Goal: Ask a question: Seek information or help from site administrators or community

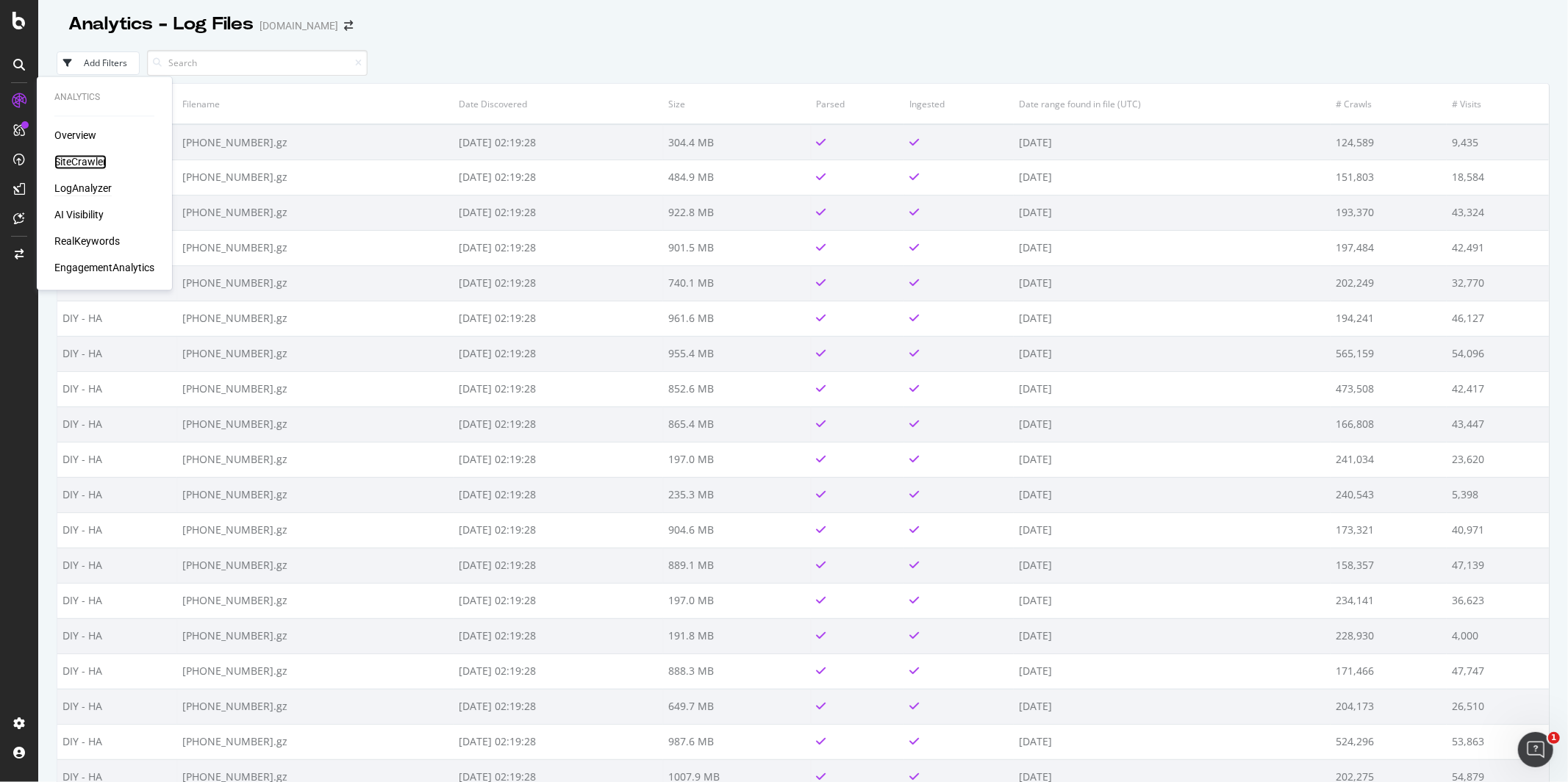
click at [78, 157] on div "SiteCrawler" at bounding box center [81, 162] width 52 height 14
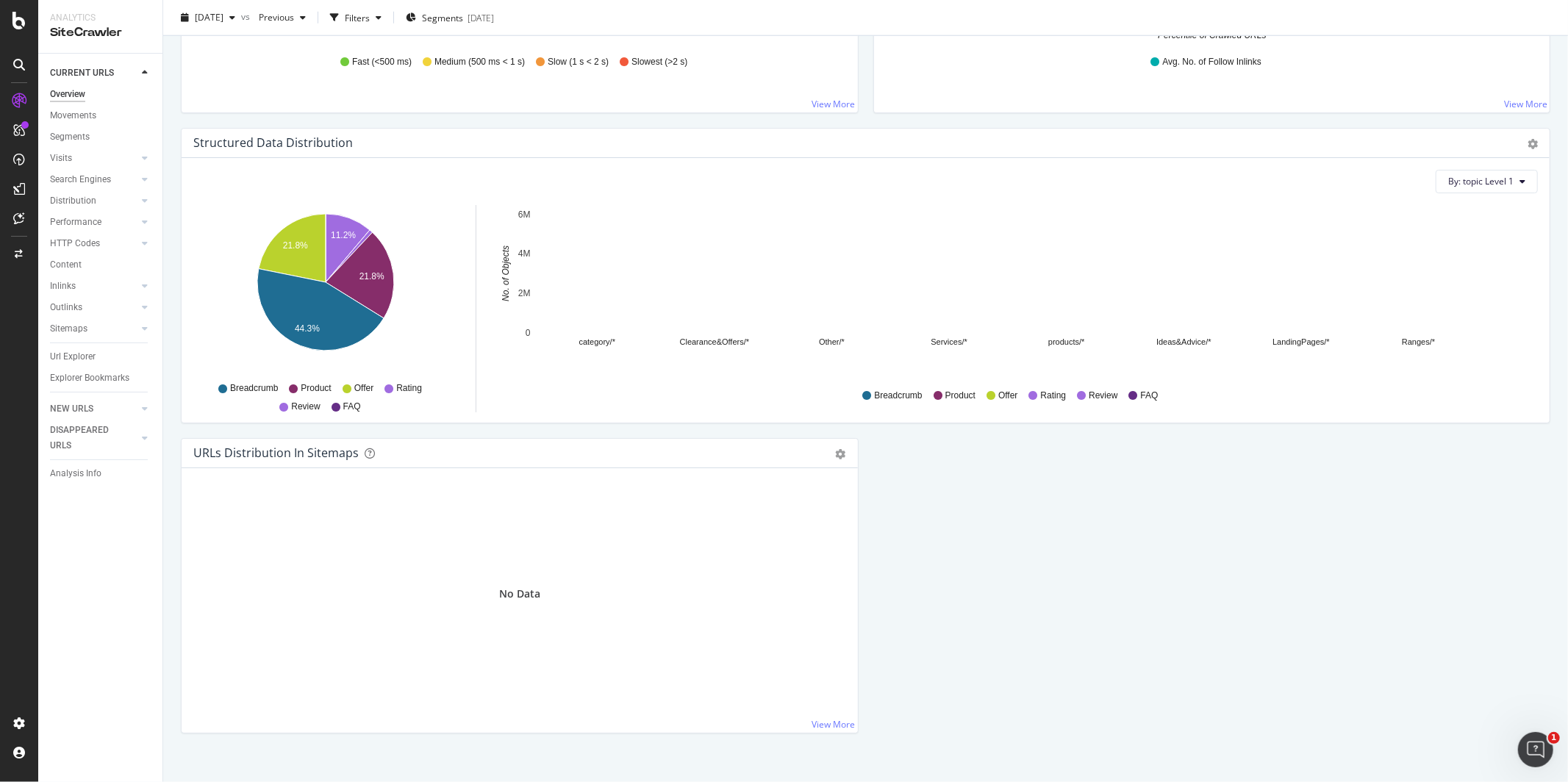
scroll to position [1351, 0]
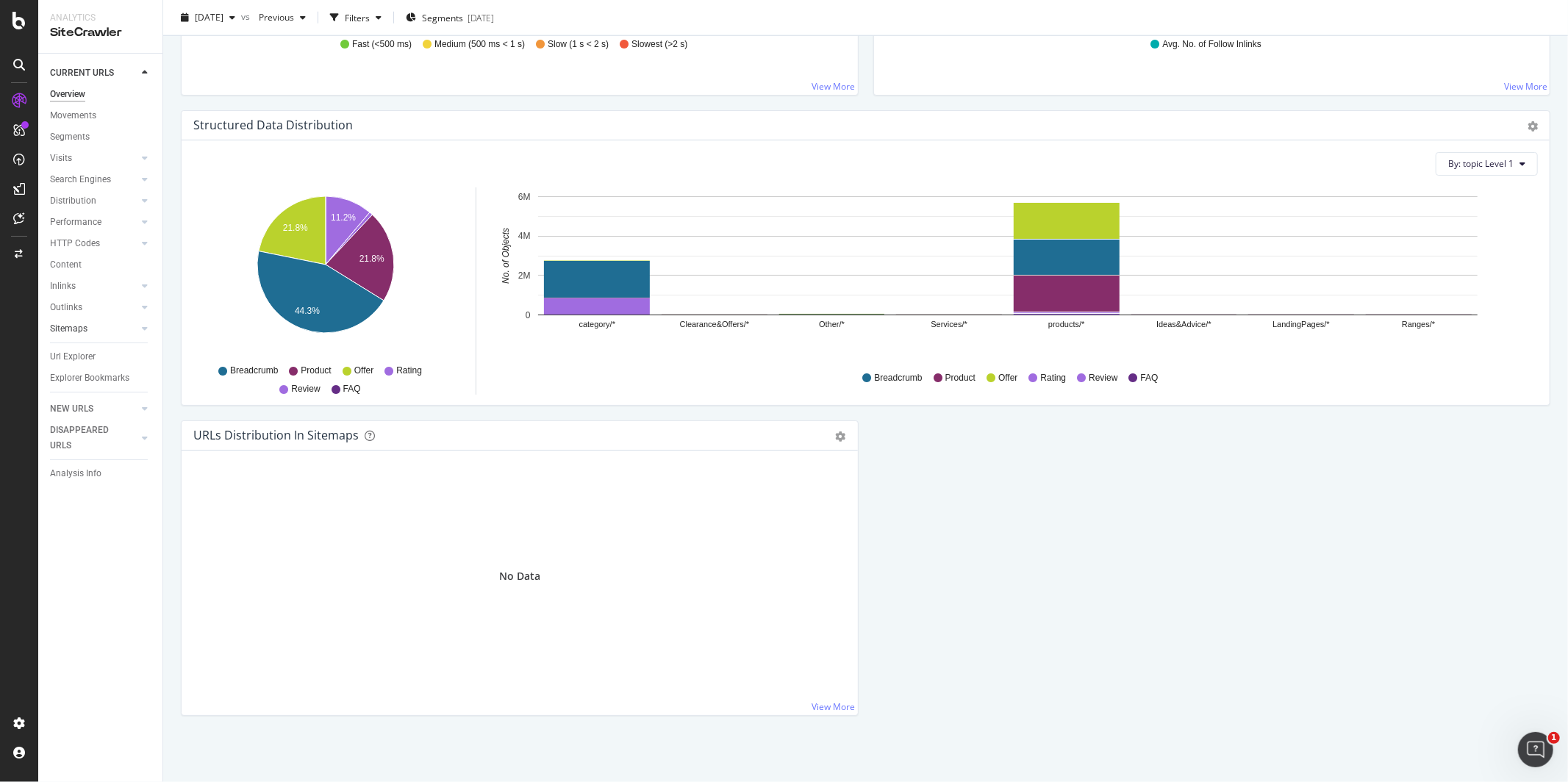
click at [118, 332] on link "Sitemaps" at bounding box center [93, 329] width 88 height 15
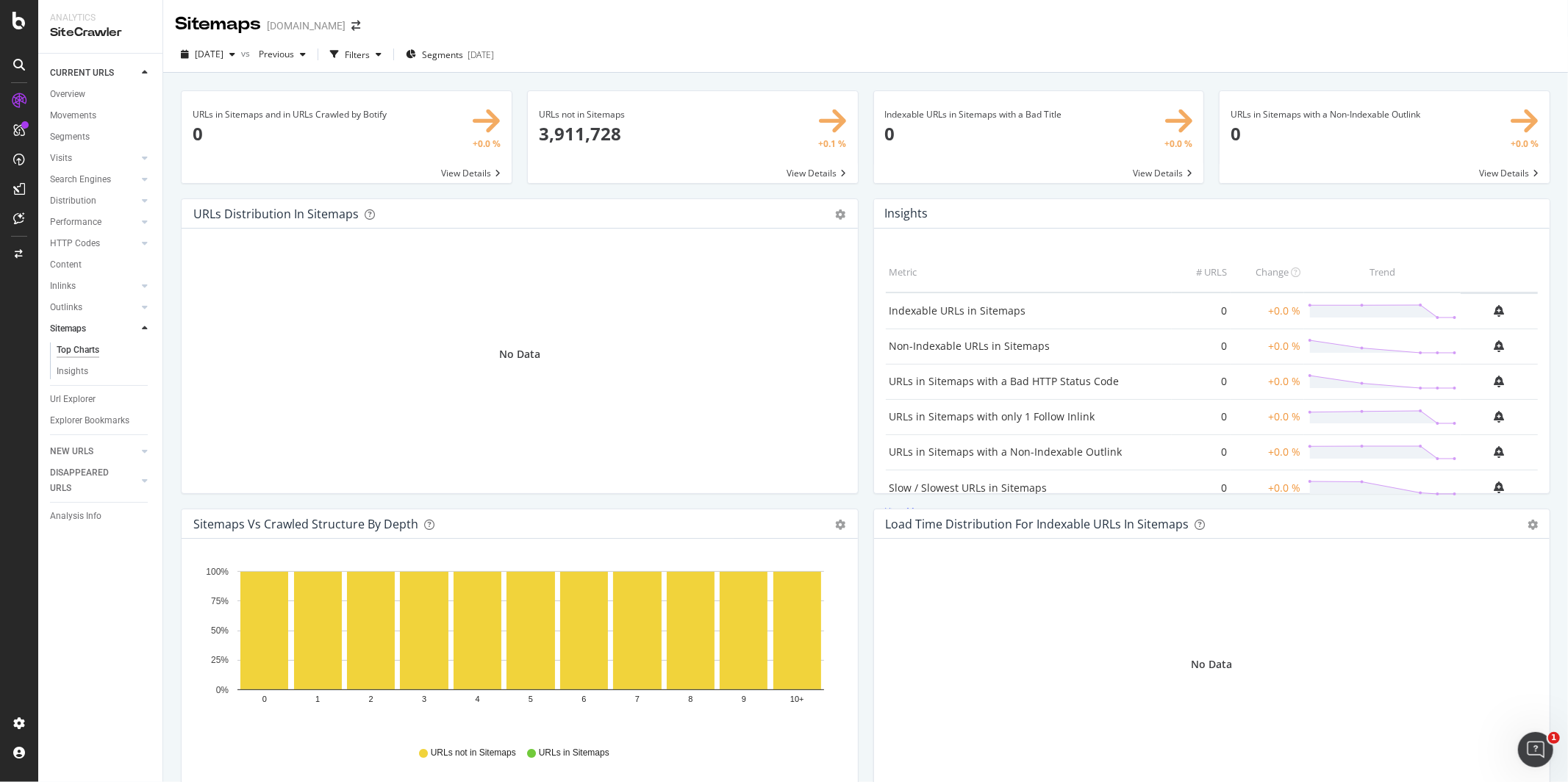
click at [468, 173] on span at bounding box center [347, 136] width 330 height 92
click at [369, 56] on div "Filters" at bounding box center [355, 55] width 63 height 22
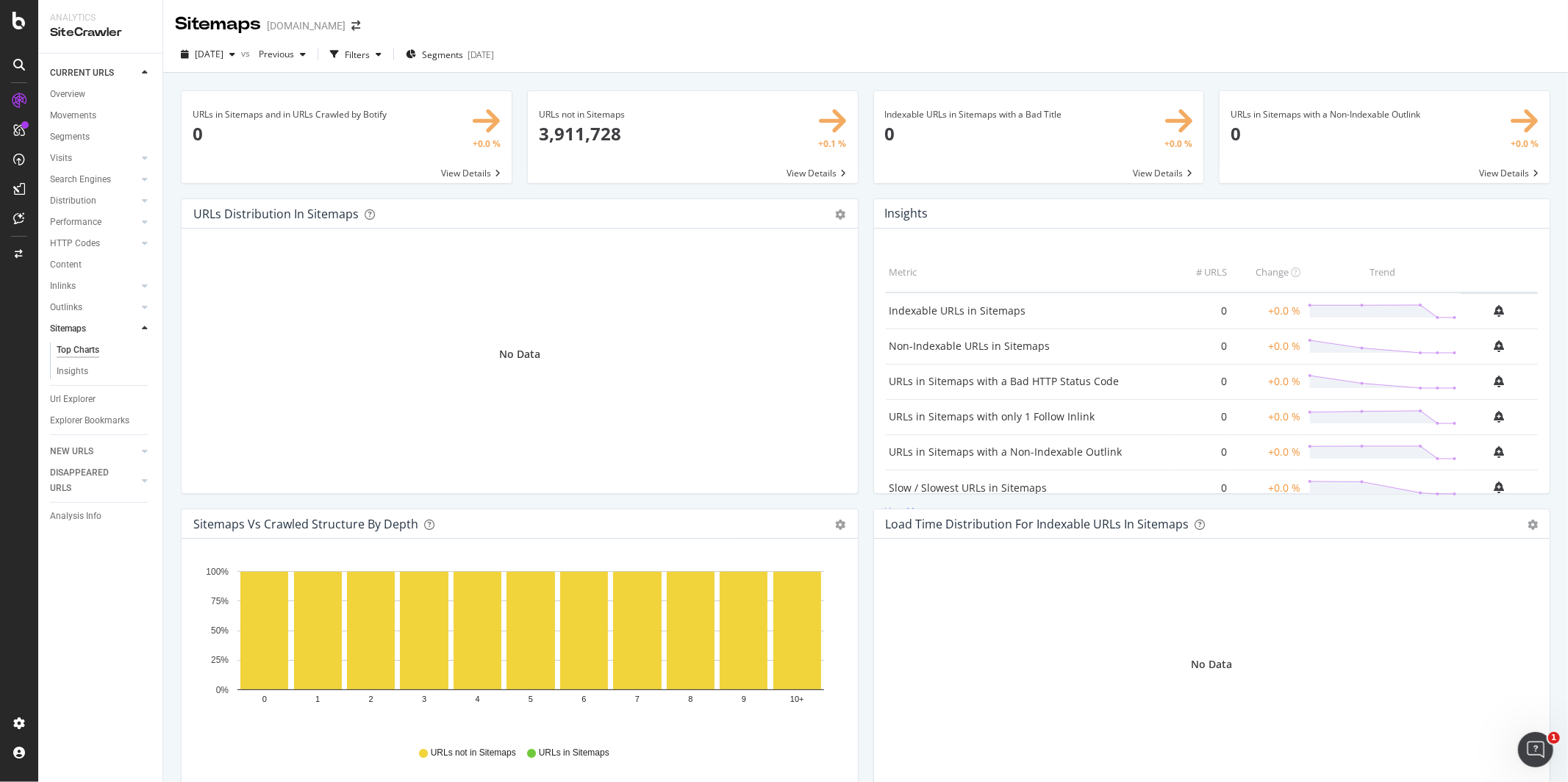
click at [437, 378] on div "No Data" at bounding box center [520, 354] width 653 height 205
click at [386, 65] on div "Filters" at bounding box center [355, 55] width 63 height 22
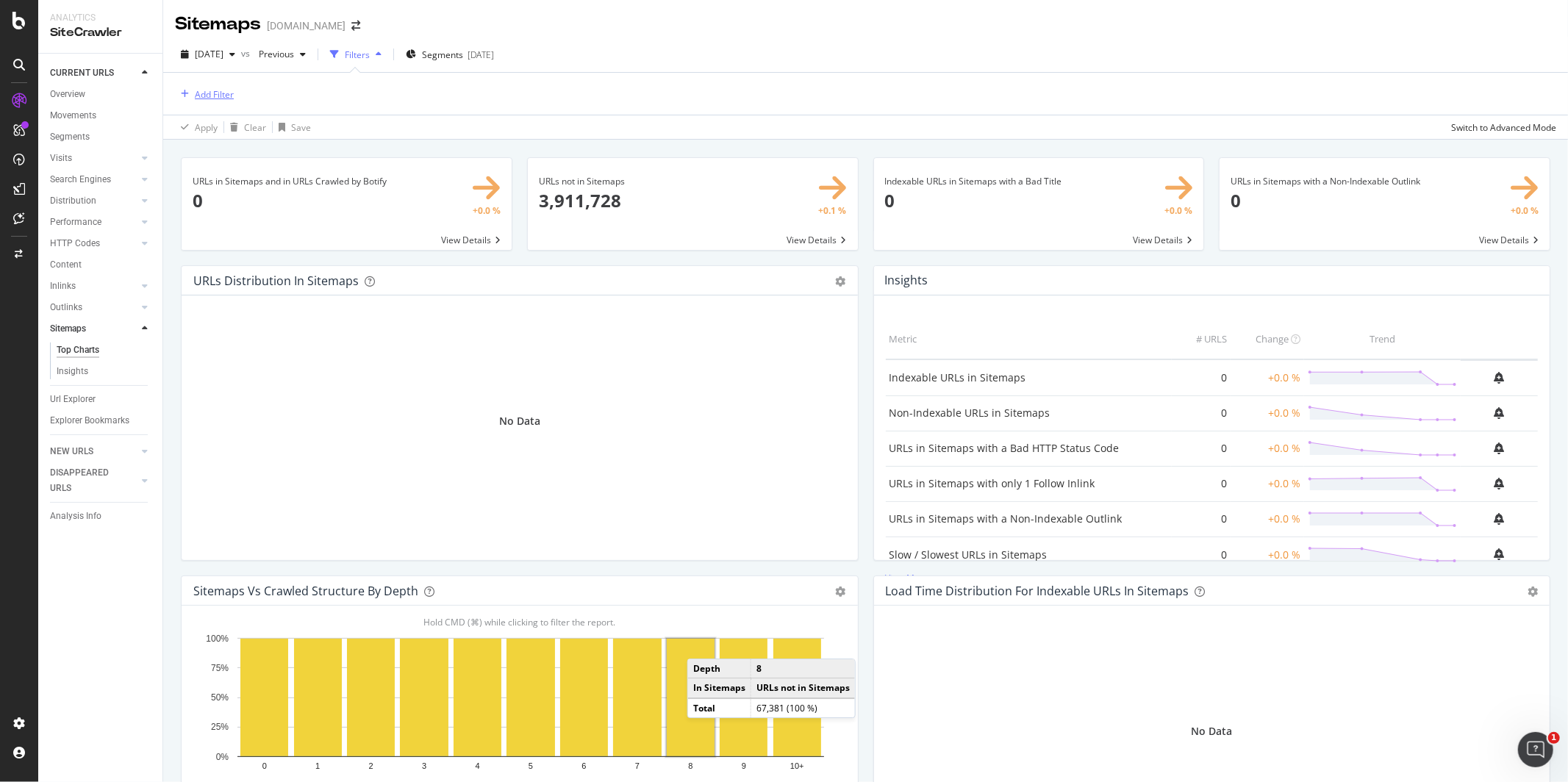
click at [230, 96] on div "Add Filter" at bounding box center [214, 94] width 39 height 13
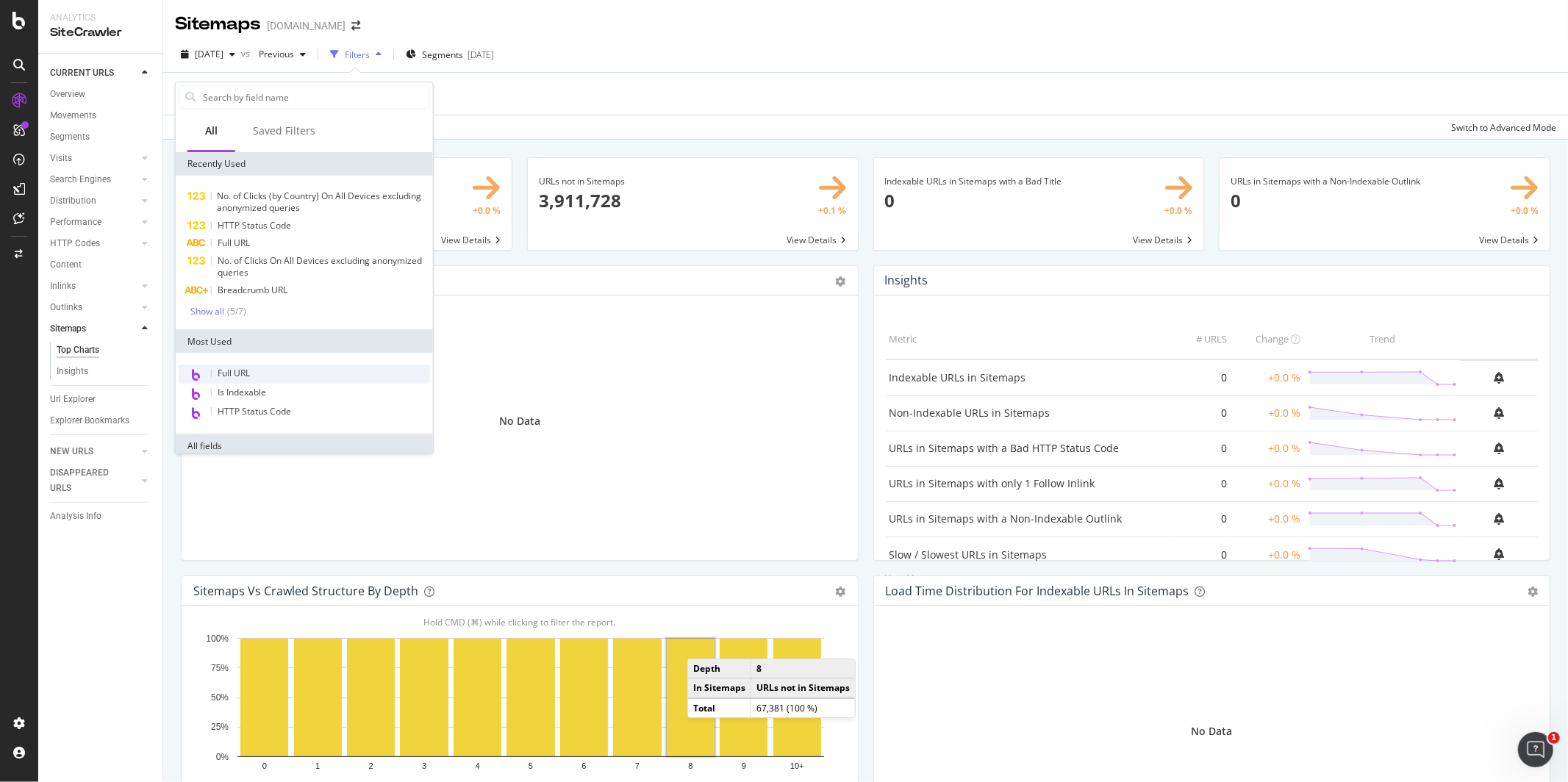
click at [224, 369] on span "Full URL" at bounding box center [234, 373] width 32 height 13
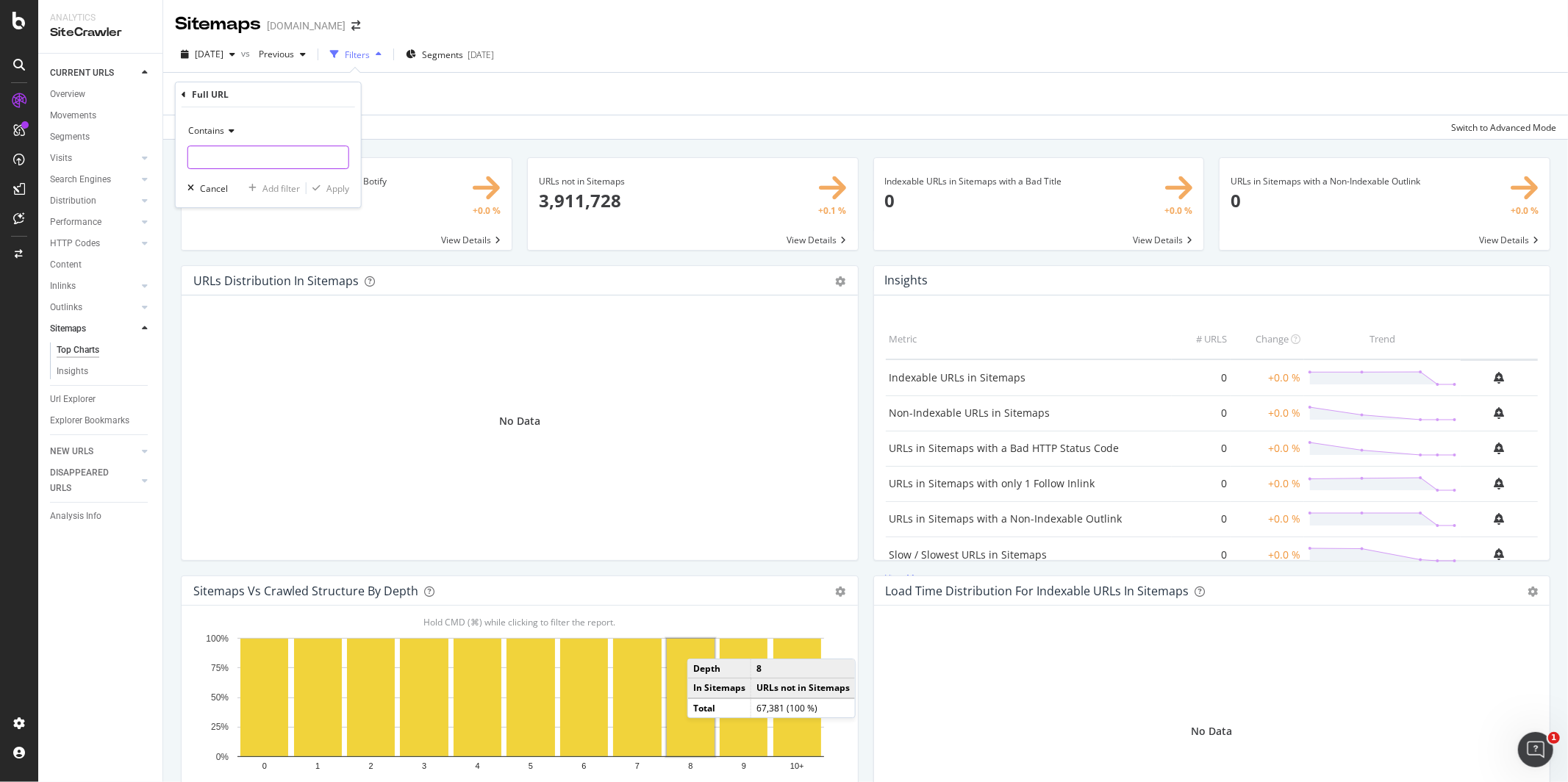
click at [235, 157] on input "text" at bounding box center [268, 157] width 160 height 24
paste input "This is a sitemap. We've got it split out into content/ categories/ products bu…"
type input "This is a sitemap. We've got it split out into content/ categories/ products bu…"
click at [322, 188] on div "button" at bounding box center [316, 188] width 20 height 8
